Goal: Task Accomplishment & Management: Use online tool/utility

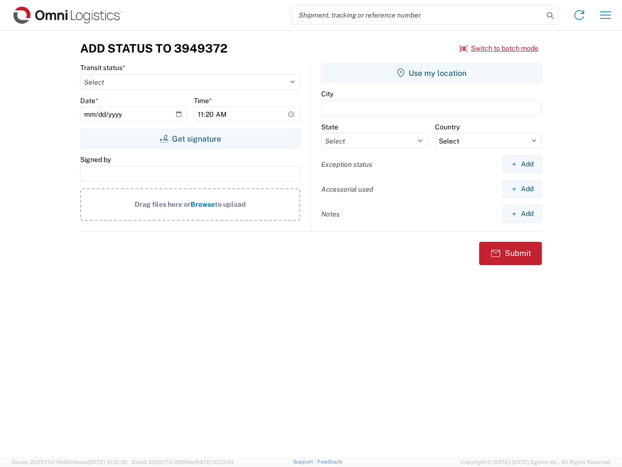
click at [418, 15] on input "search" at bounding box center [418, 15] width 252 height 18
click at [550, 16] on icon at bounding box center [550, 16] width 14 height 14
click at [579, 15] on icon at bounding box center [580, 15] width 16 height 16
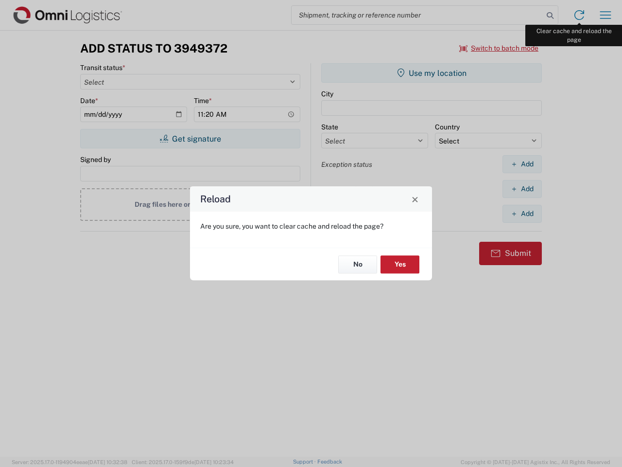
click at [606, 15] on div "Reload Are you sure, you want to clear cache and reload the page? No Yes" at bounding box center [311, 233] width 622 height 467
click at [499, 48] on div "Reload Are you sure, you want to clear cache and reload the page? No Yes" at bounding box center [311, 233] width 622 height 467
click at [190, 139] on div "Reload Are you sure, you want to clear cache and reload the page? No Yes" at bounding box center [311, 233] width 622 height 467
click at [432, 73] on div "Reload Are you sure, you want to clear cache and reload the page? No Yes" at bounding box center [311, 233] width 622 height 467
click at [522, 164] on div "Reload Are you sure, you want to clear cache and reload the page? No Yes" at bounding box center [311, 233] width 622 height 467
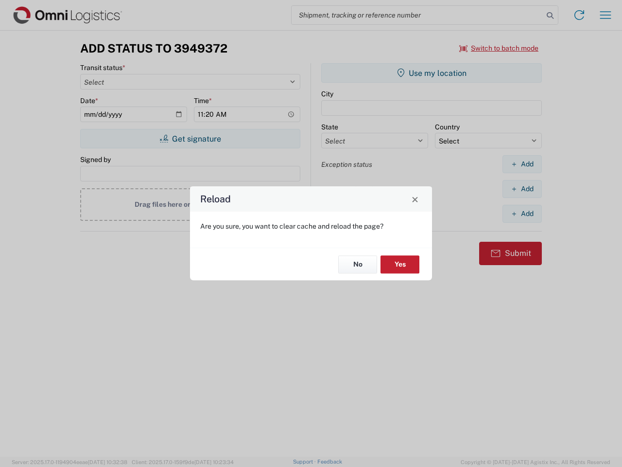
click at [522, 189] on div "Reload Are you sure, you want to clear cache and reload the page? No Yes" at bounding box center [311, 233] width 622 height 467
click at [522, 213] on div "Reload Are you sure, you want to clear cache and reload the page? No Yes" at bounding box center [311, 233] width 622 height 467
